Goal: Transaction & Acquisition: Purchase product/service

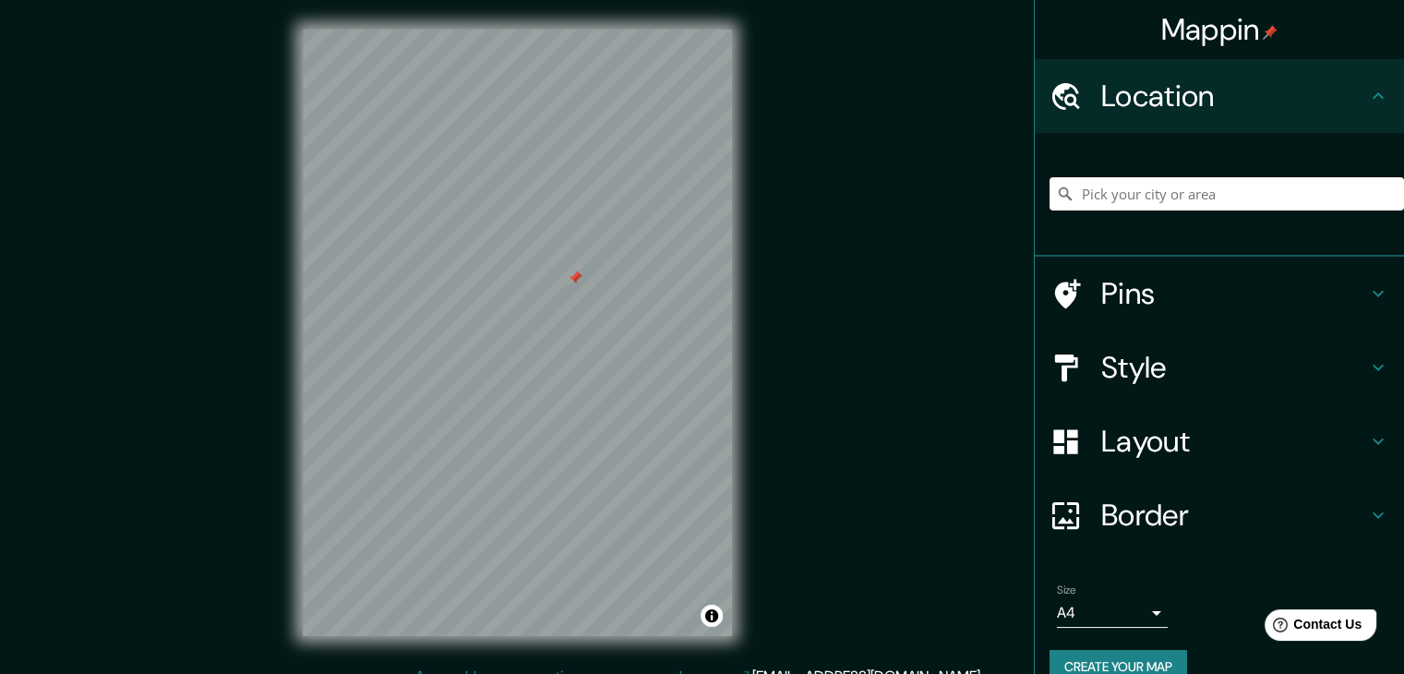
click at [568, 281] on div at bounding box center [575, 277] width 15 height 15
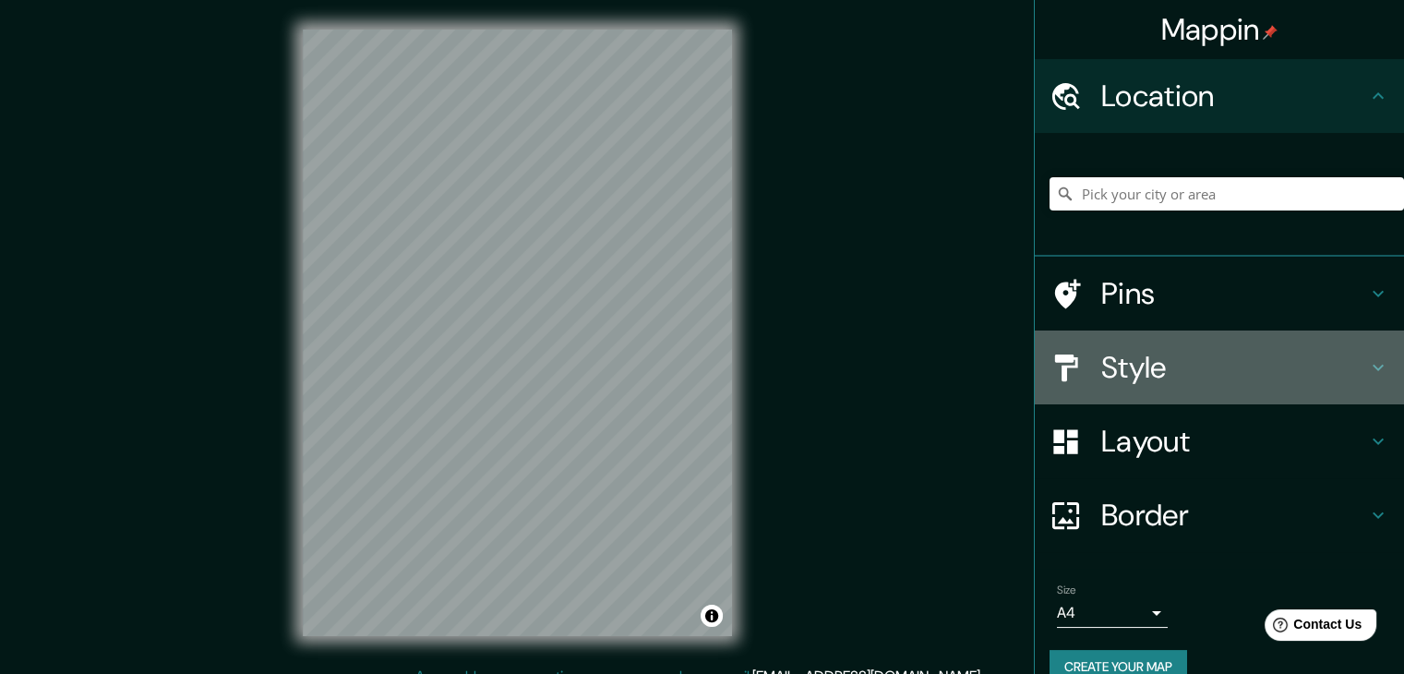
click at [1101, 379] on h4 "Style" at bounding box center [1234, 367] width 266 height 37
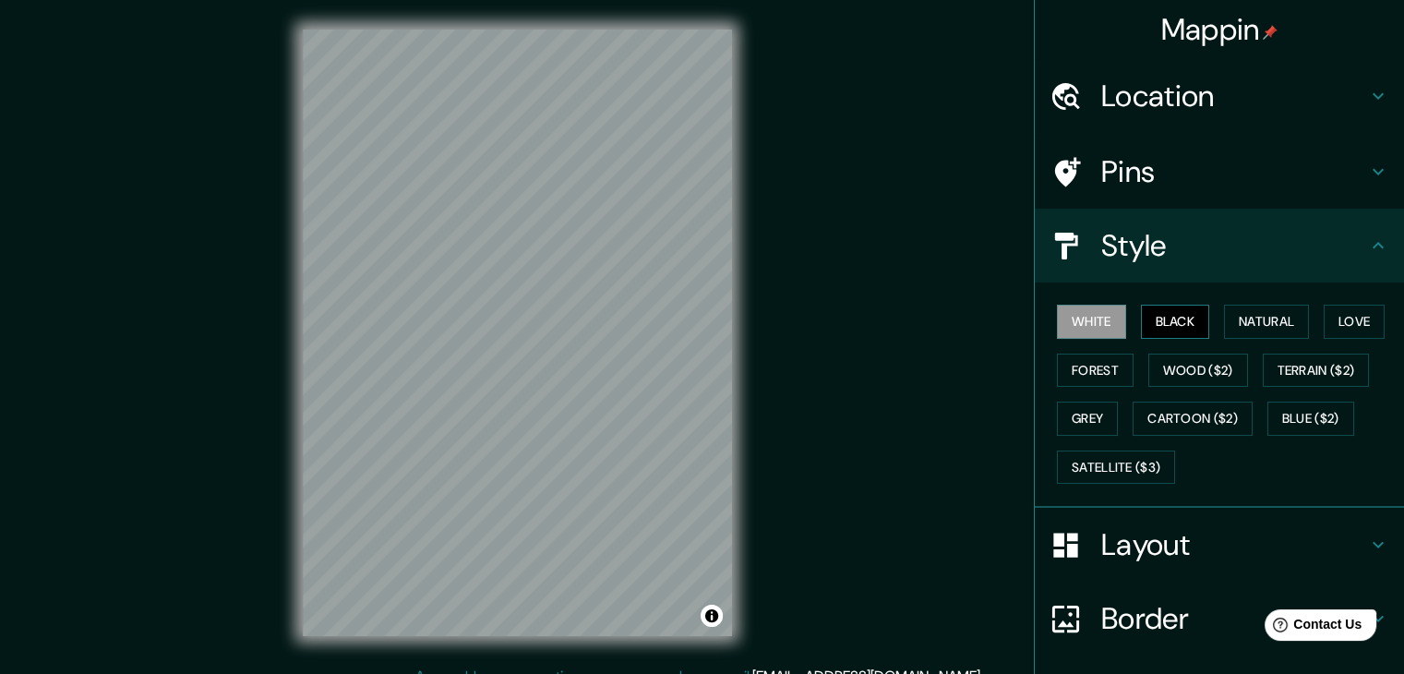
click at [1141, 317] on button "Black" at bounding box center [1175, 322] width 69 height 34
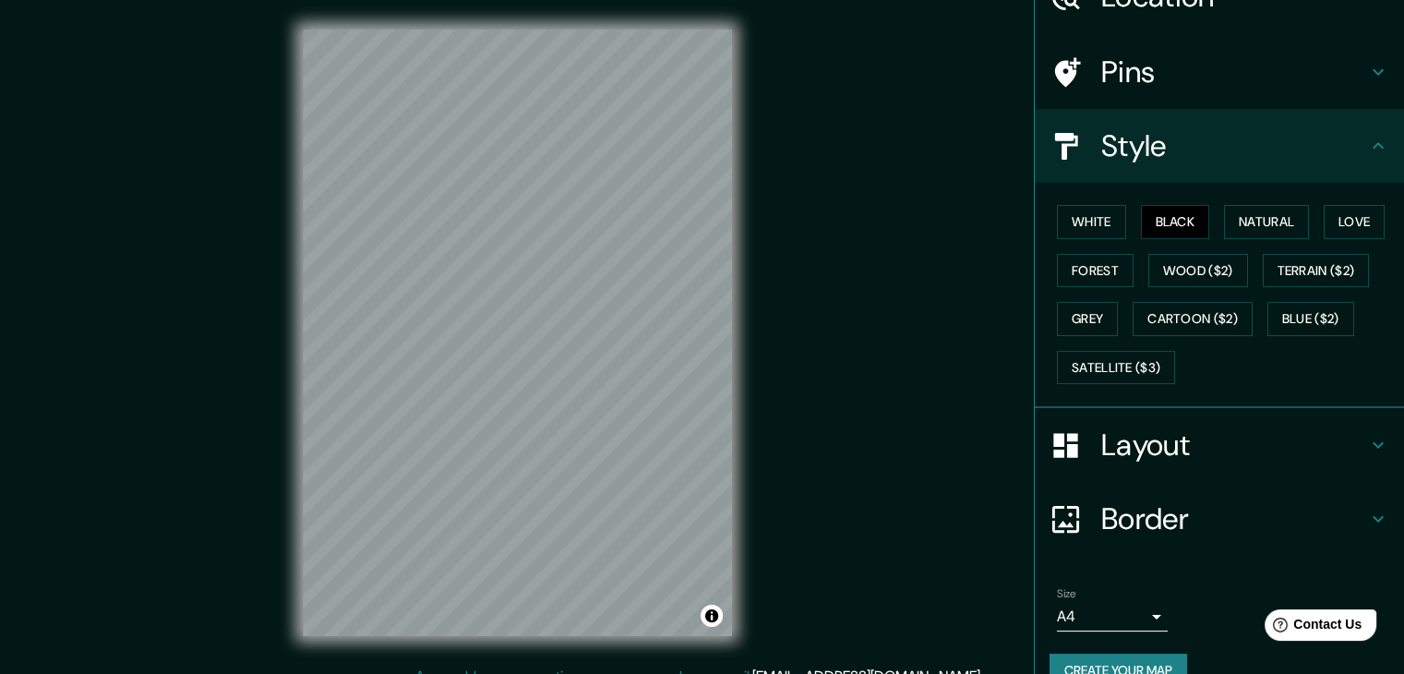
scroll to position [133, 0]
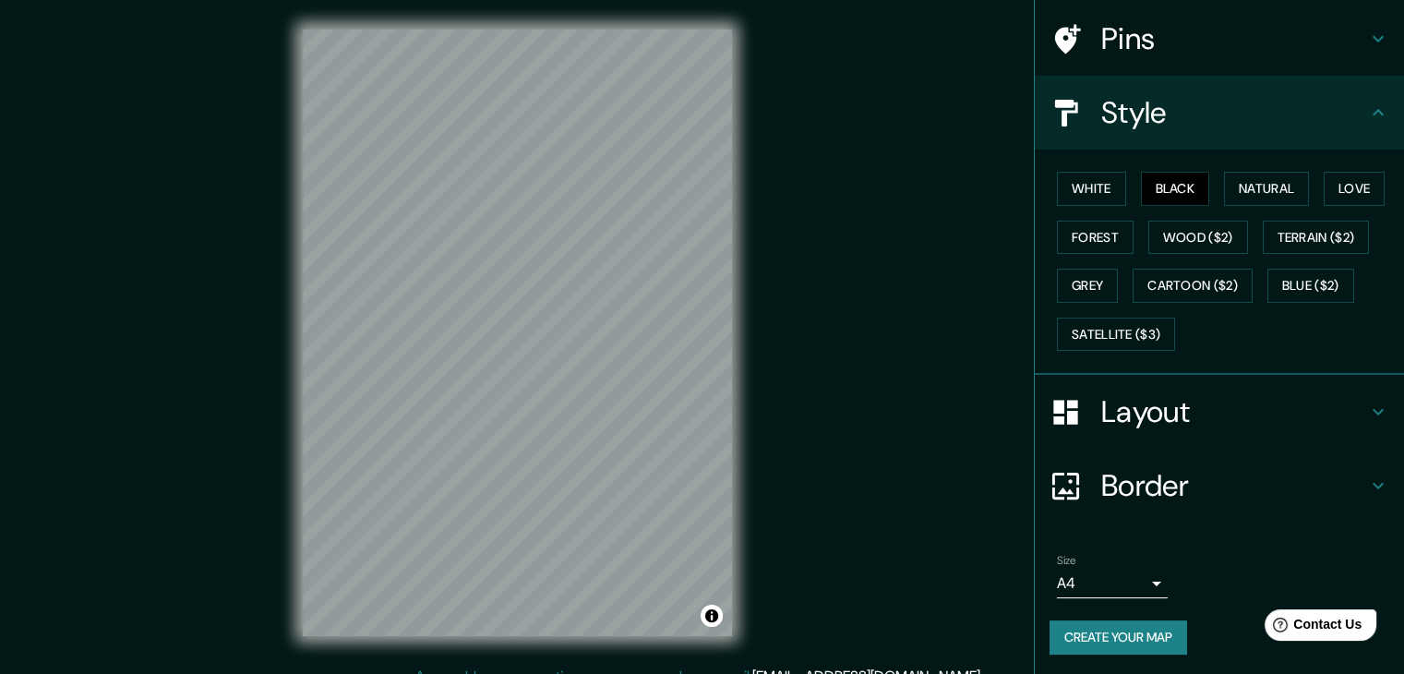
click at [1135, 630] on button "Create your map" at bounding box center [1118, 637] width 138 height 34
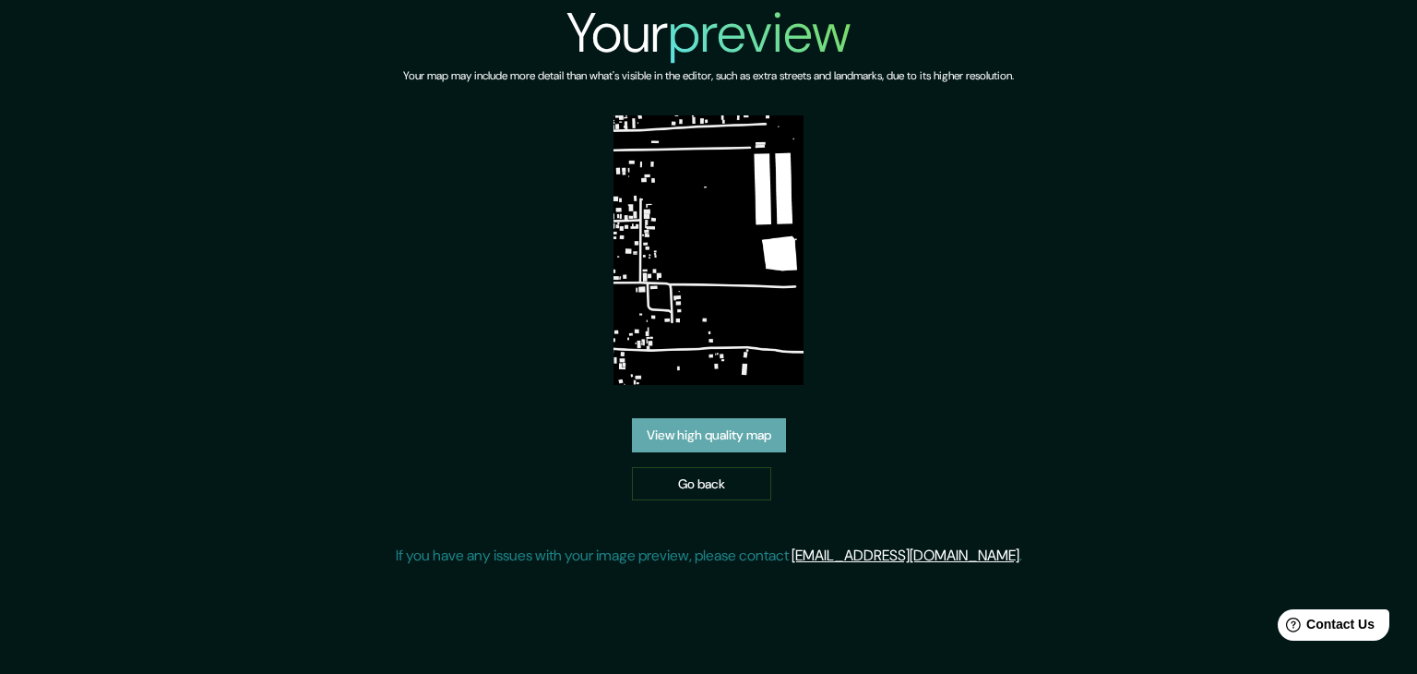
click at [777, 436] on link "View high quality map" at bounding box center [709, 435] width 154 height 34
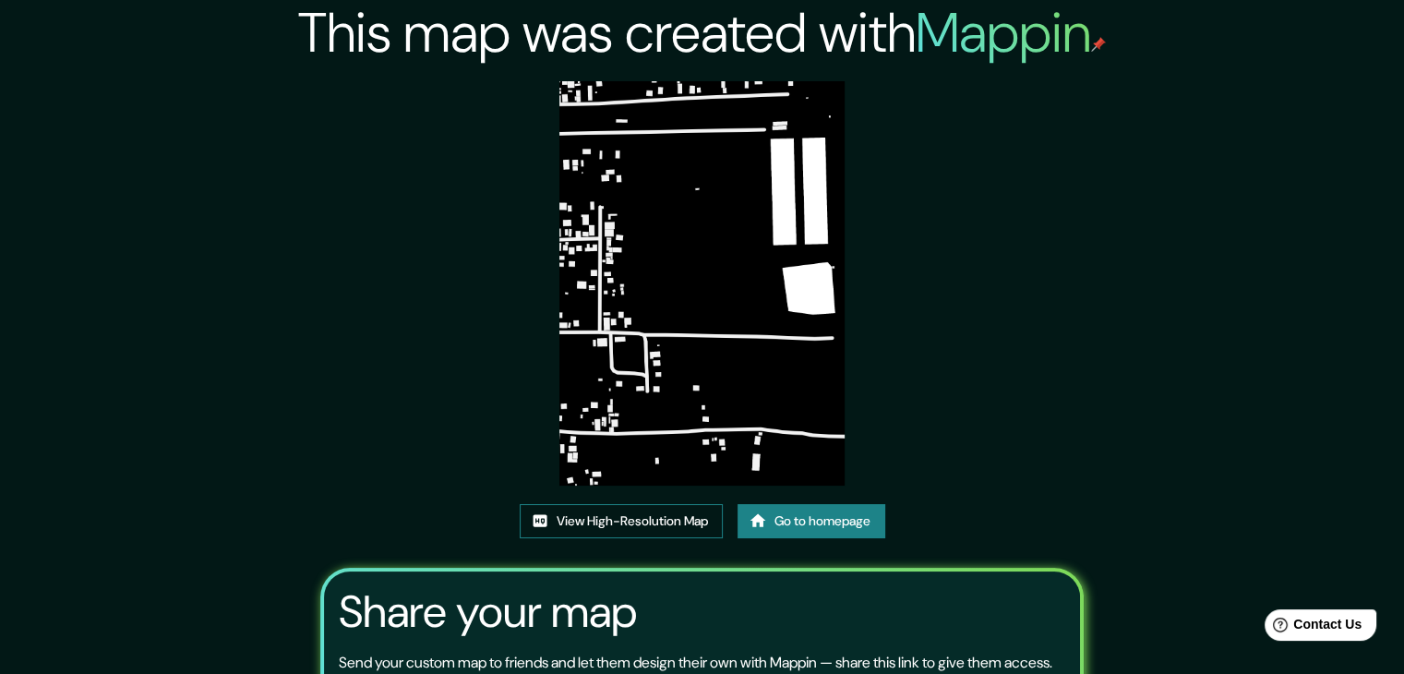
click at [657, 532] on link "View High-Resolution Map" at bounding box center [621, 521] width 203 height 34
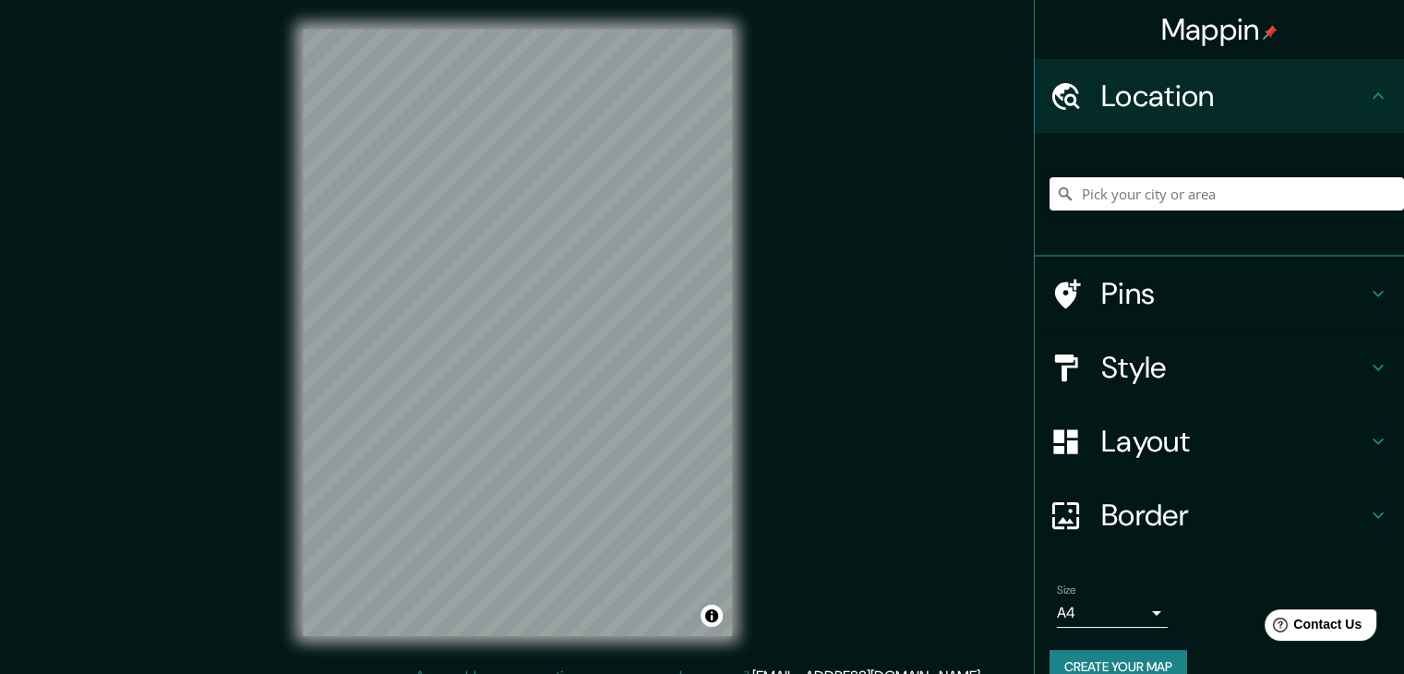
click at [1134, 362] on h4 "Style" at bounding box center [1234, 367] width 266 height 37
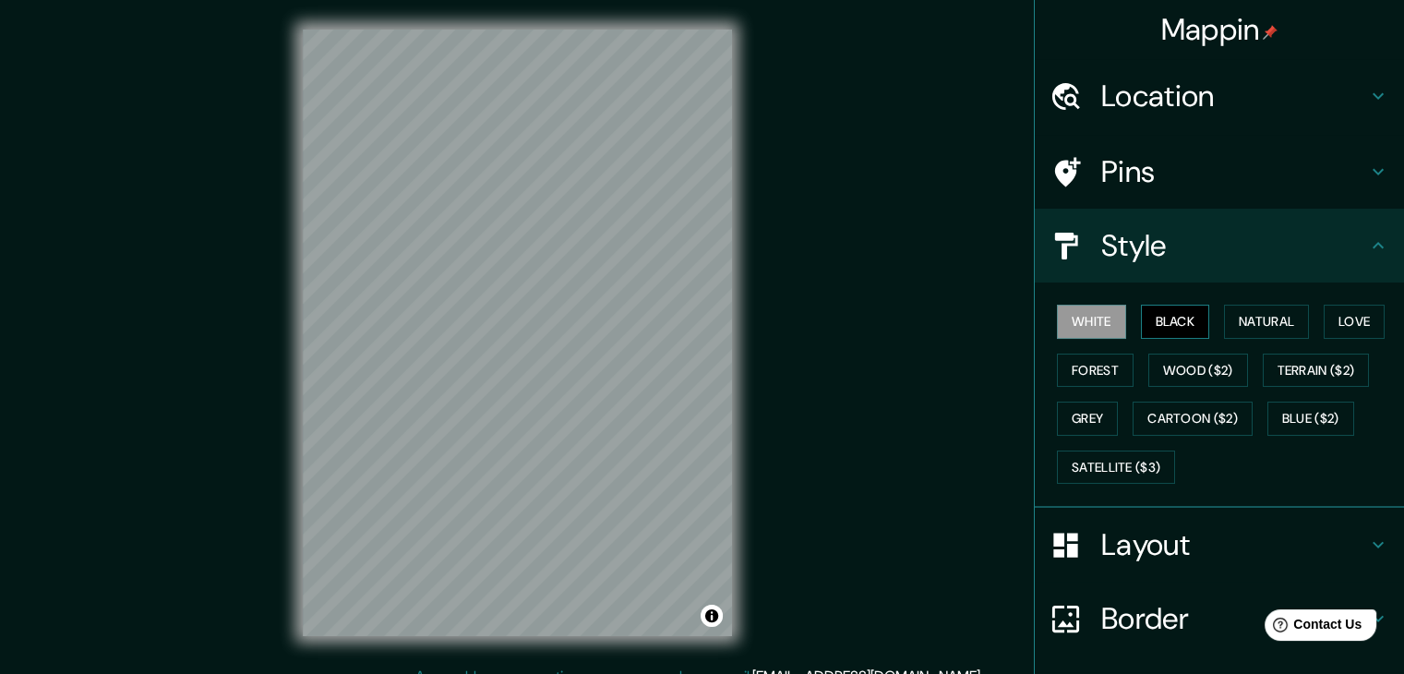
click at [1157, 319] on button "Black" at bounding box center [1175, 322] width 69 height 34
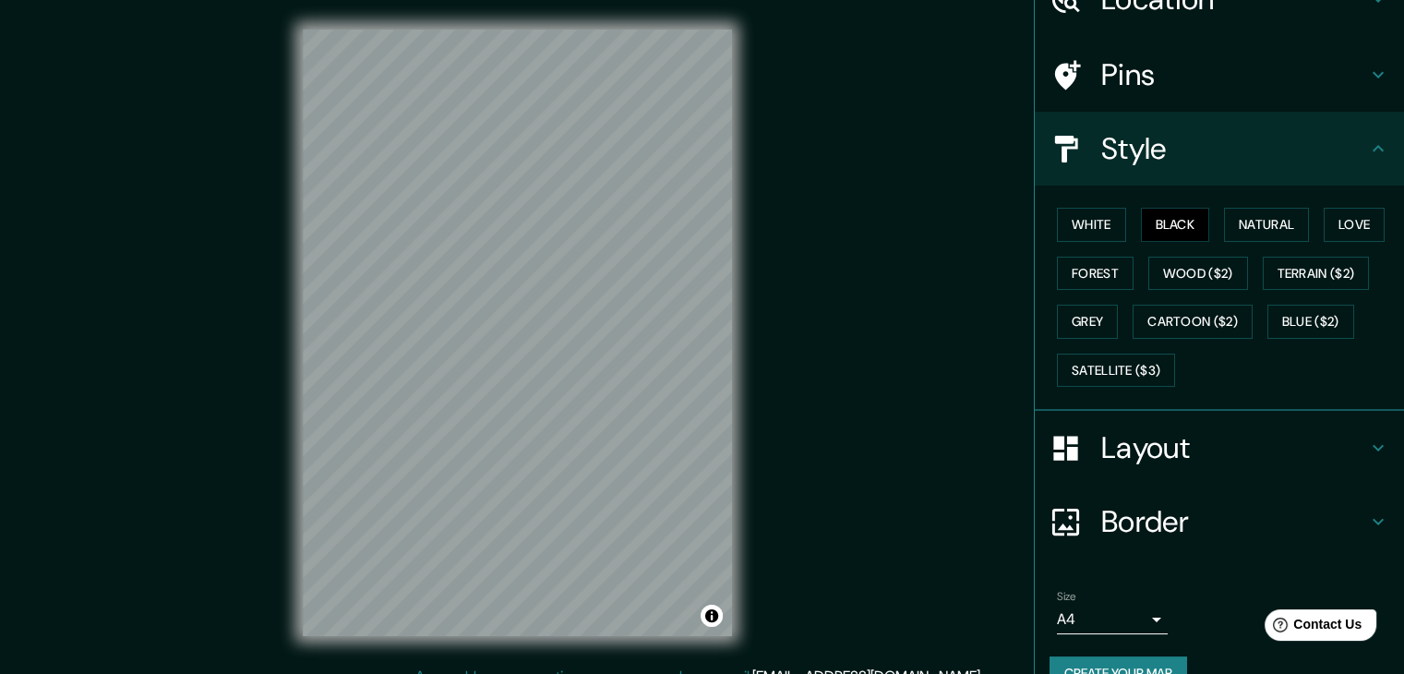
scroll to position [133, 0]
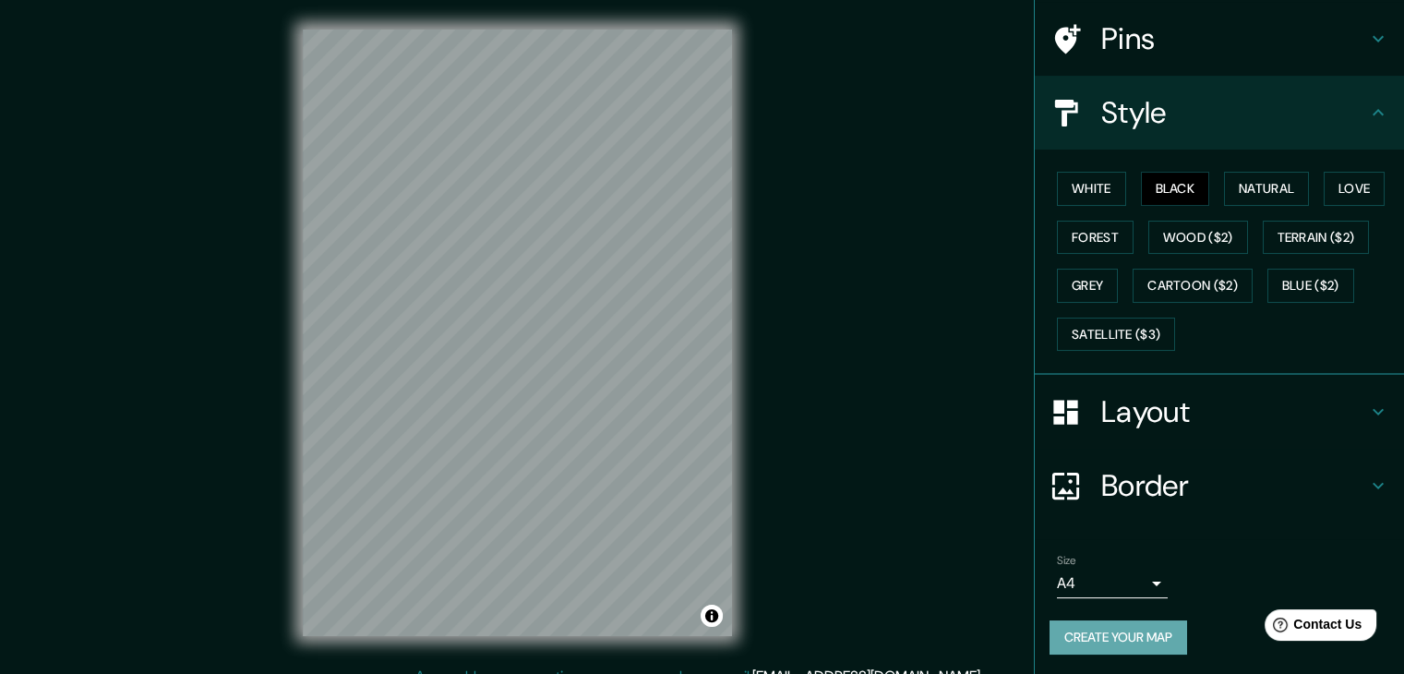
click at [1112, 629] on button "Create your map" at bounding box center [1118, 637] width 138 height 34
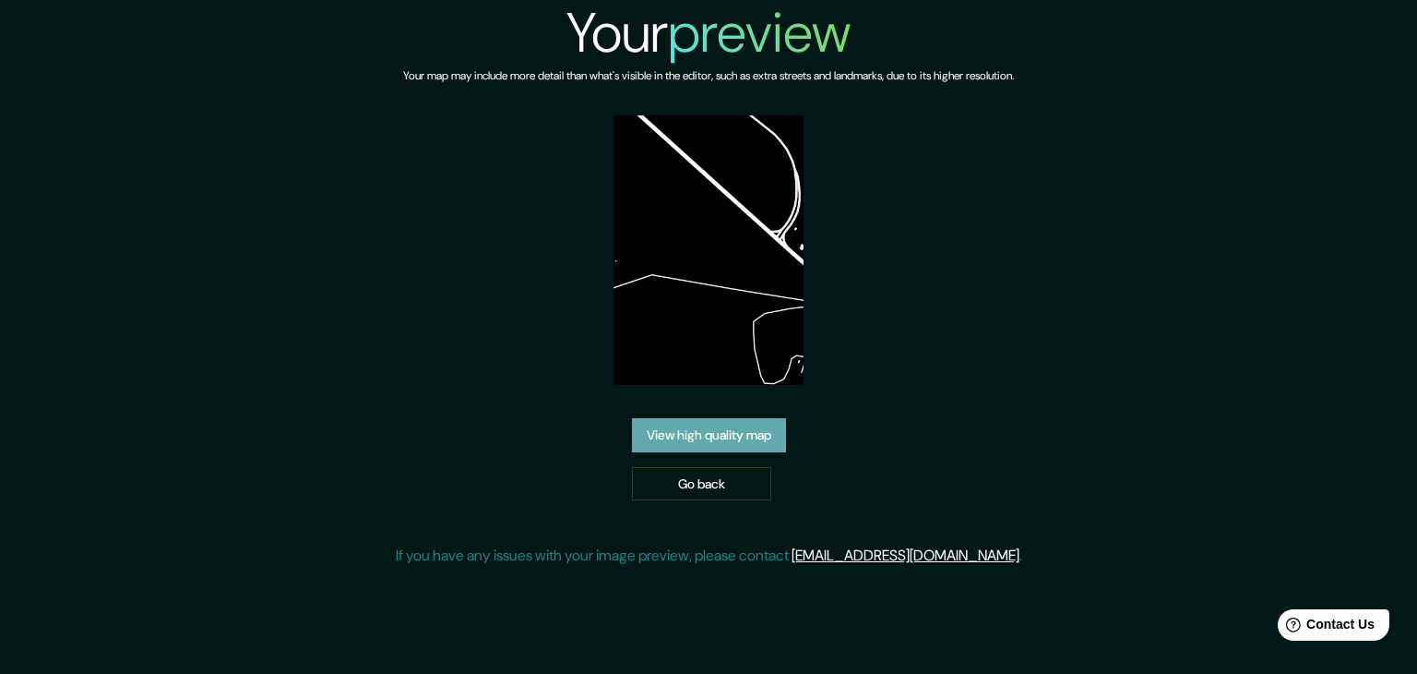
click at [745, 418] on link "View high quality map" at bounding box center [709, 435] width 154 height 34
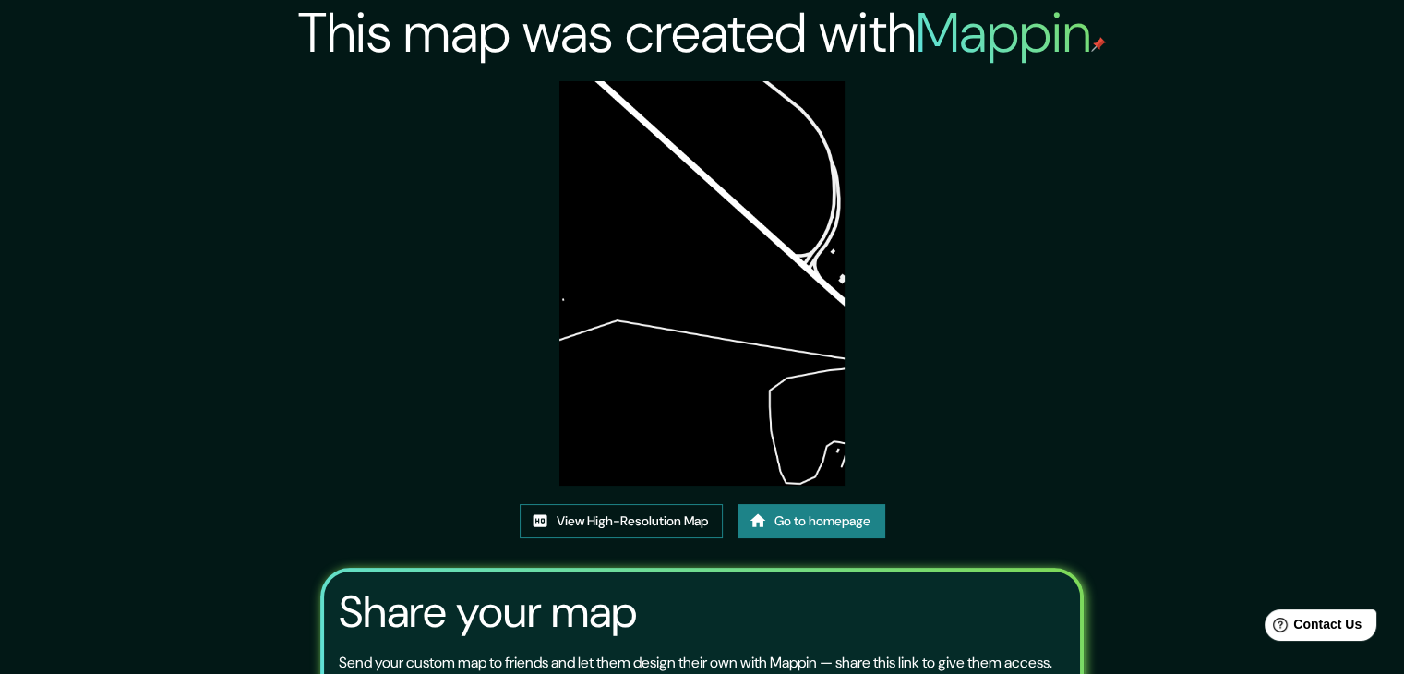
click at [620, 525] on link "View High-Resolution Map" at bounding box center [621, 521] width 203 height 34
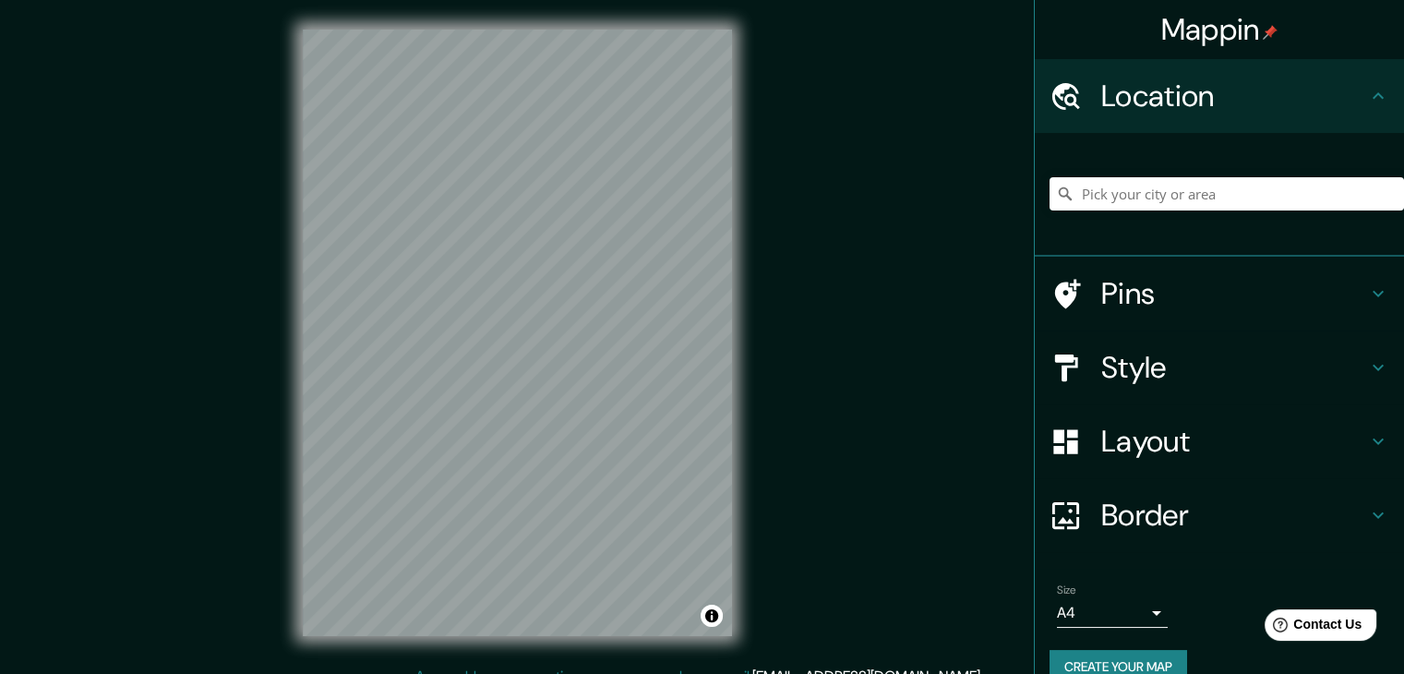
click at [1082, 353] on div at bounding box center [1075, 368] width 52 height 32
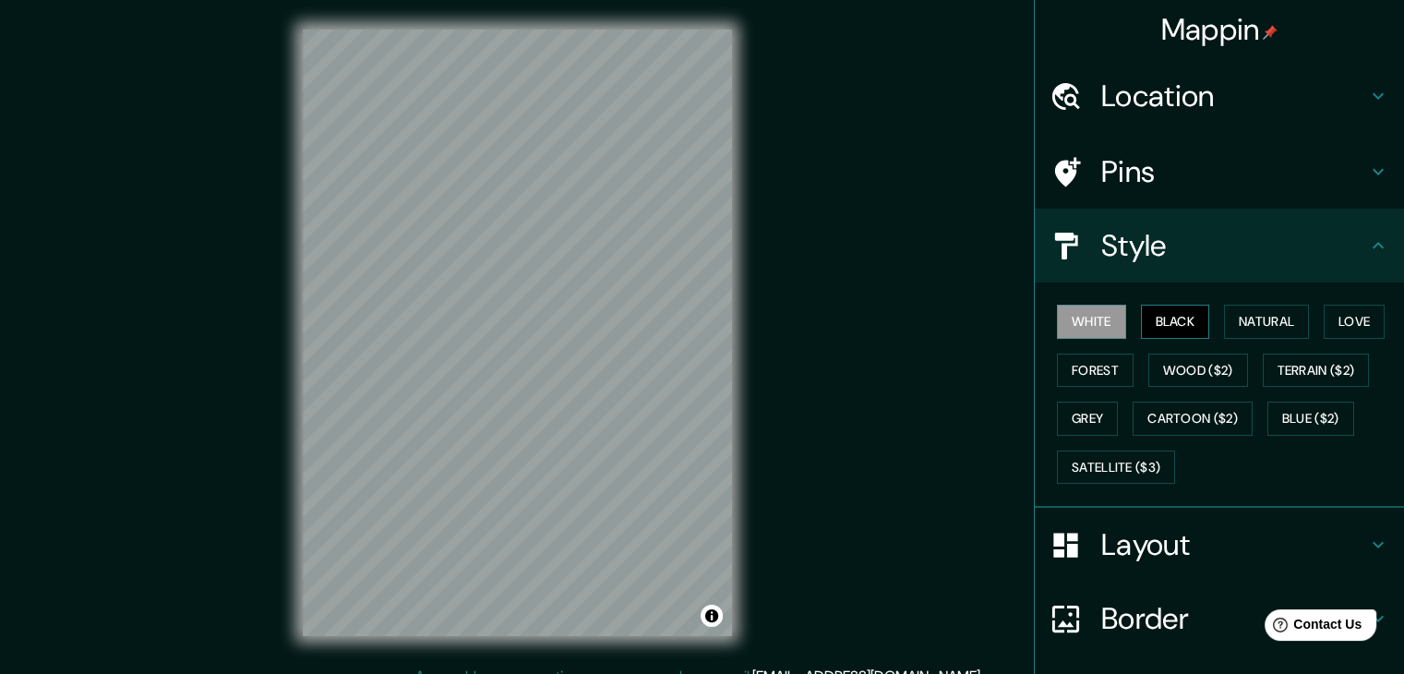
drag, startPoint x: 1148, startPoint y: 316, endPoint x: 1132, endPoint y: 316, distance: 15.7
click at [1146, 316] on button "Black" at bounding box center [1175, 322] width 69 height 34
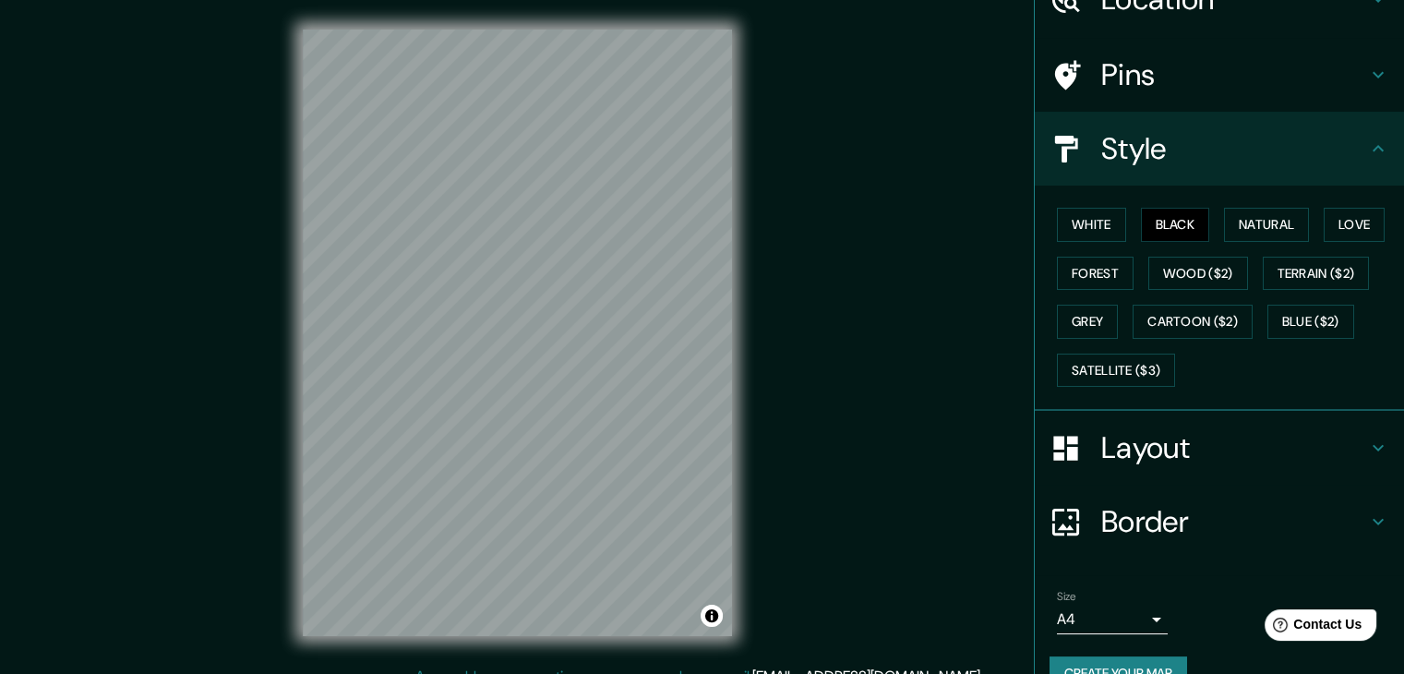
scroll to position [133, 0]
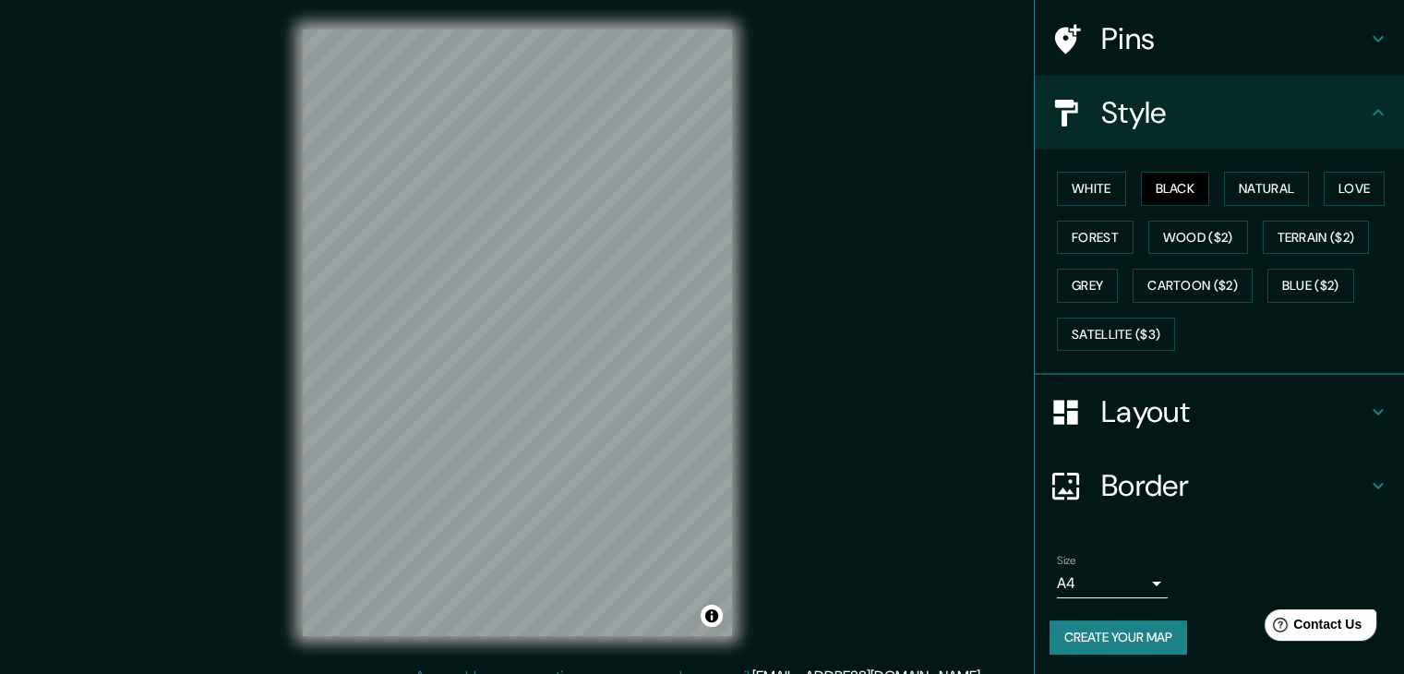
click at [1117, 620] on button "Create your map" at bounding box center [1118, 637] width 138 height 34
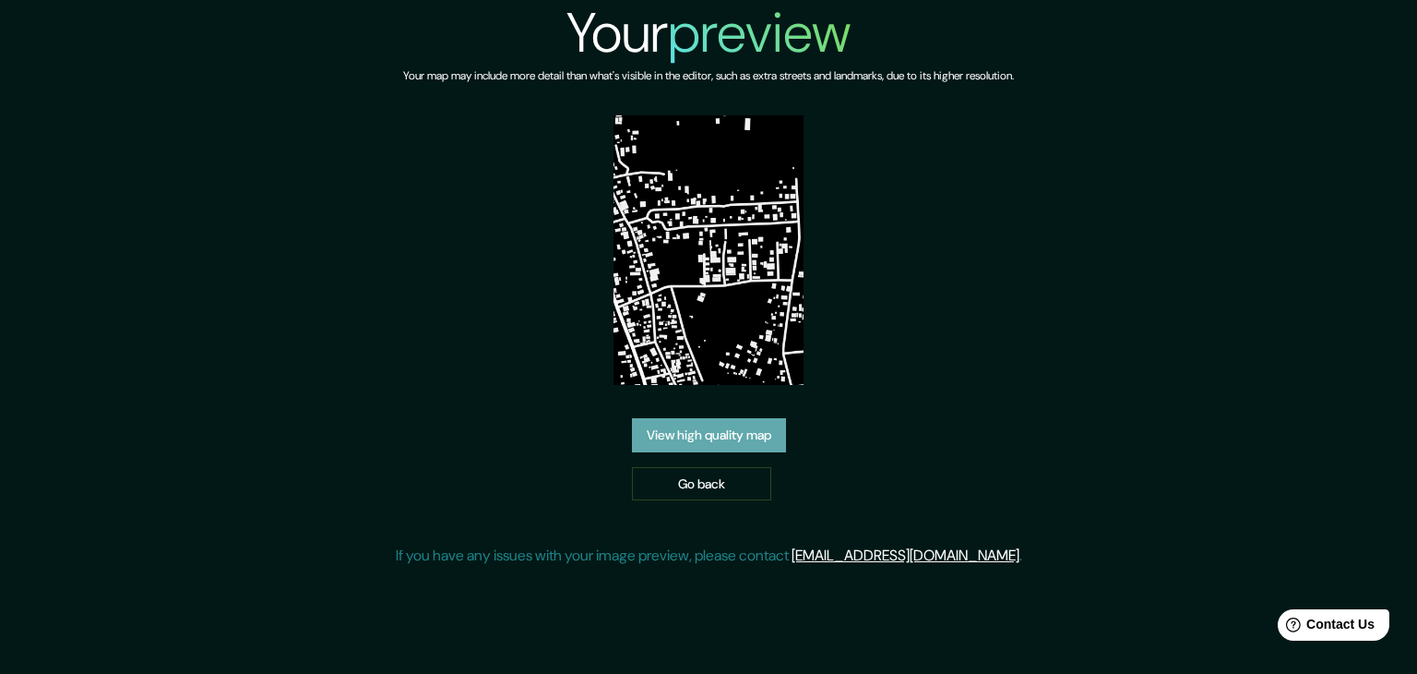
click at [741, 418] on link "View high quality map" at bounding box center [709, 435] width 154 height 34
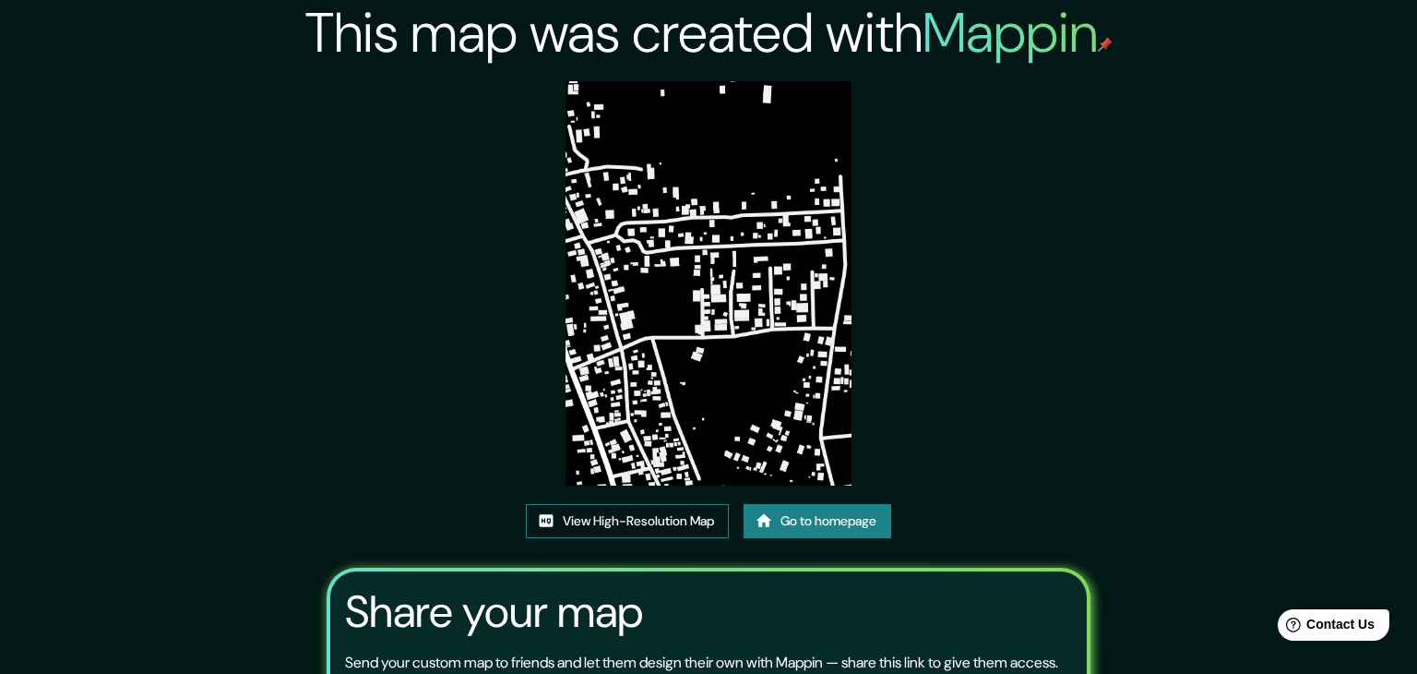
click at [694, 504] on link "View High-Resolution Map" at bounding box center [627, 521] width 203 height 34
